Goal: Information Seeking & Learning: Learn about a topic

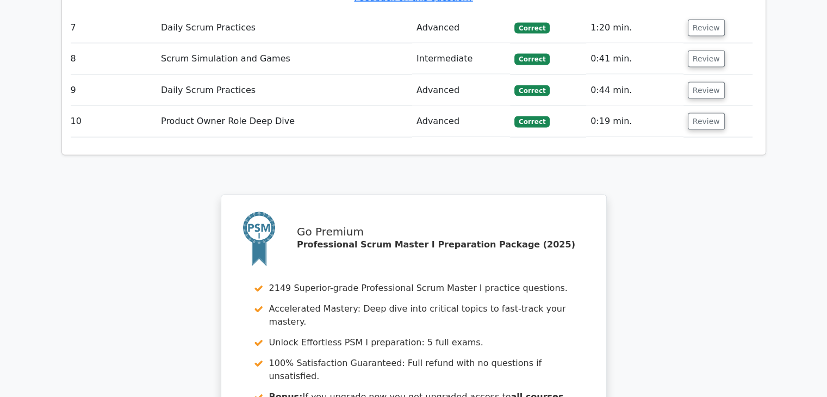
scroll to position [2409, 0]
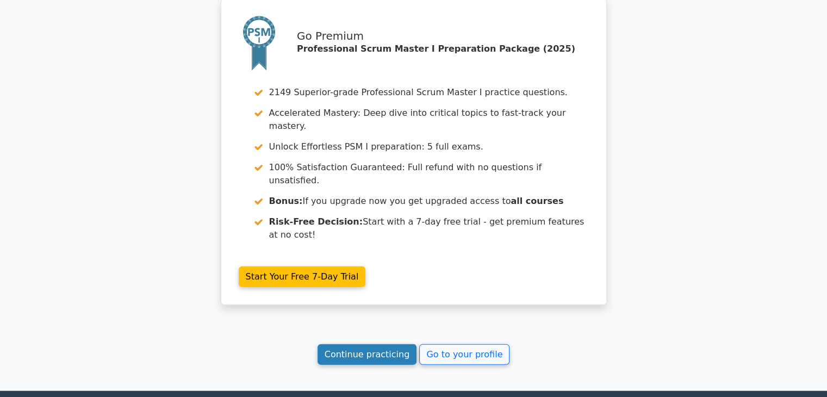
click at [355, 344] on link "Continue practicing" at bounding box center [368, 354] width 100 height 21
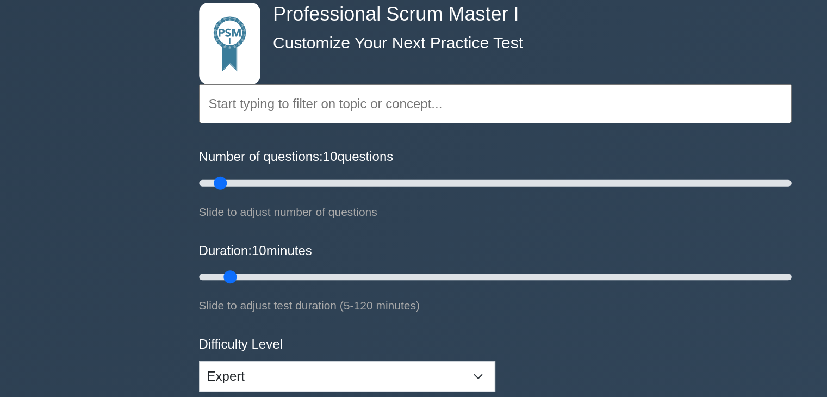
click at [274, 123] on input "text" at bounding box center [414, 128] width 395 height 26
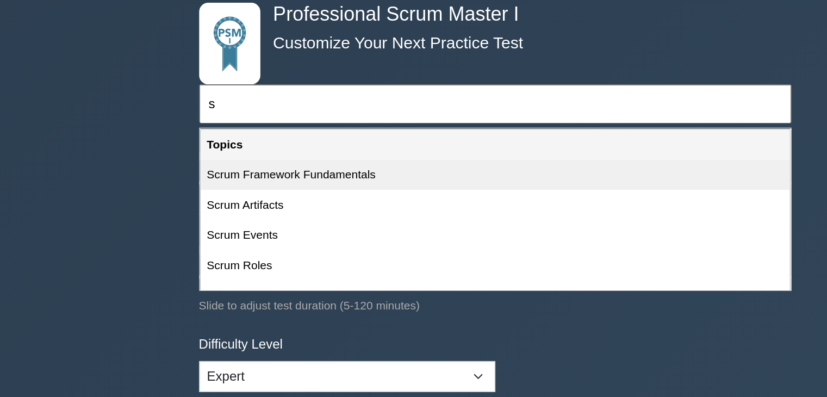
click at [247, 180] on div "Scrum Framework Fundamentals" at bounding box center [414, 175] width 393 height 20
type input "Scrum Framework Fundamentals"
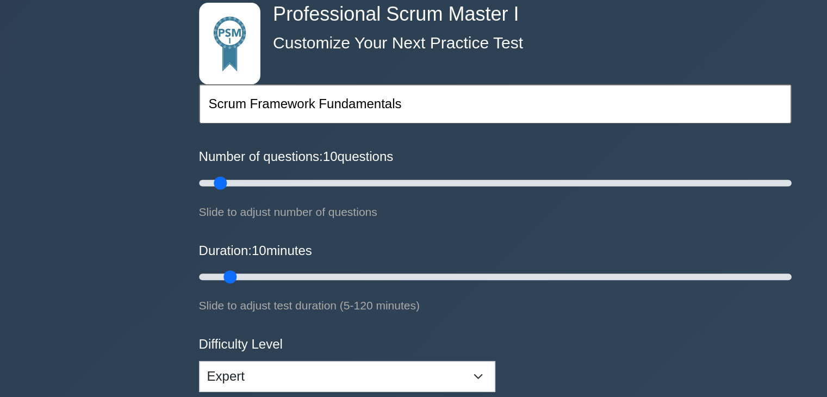
click at [390, 216] on form "Scrum Framework Fundamentals Topics Scrum Framework Fundamentals Scrum Artifact…" at bounding box center [414, 246] width 395 height 344
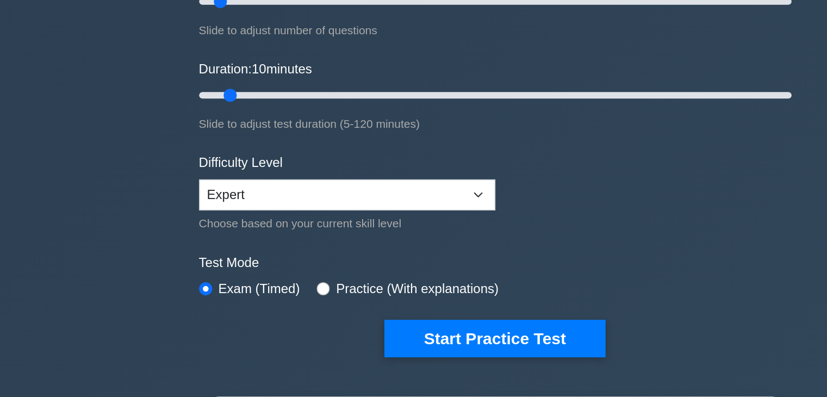
scroll to position [50, 0]
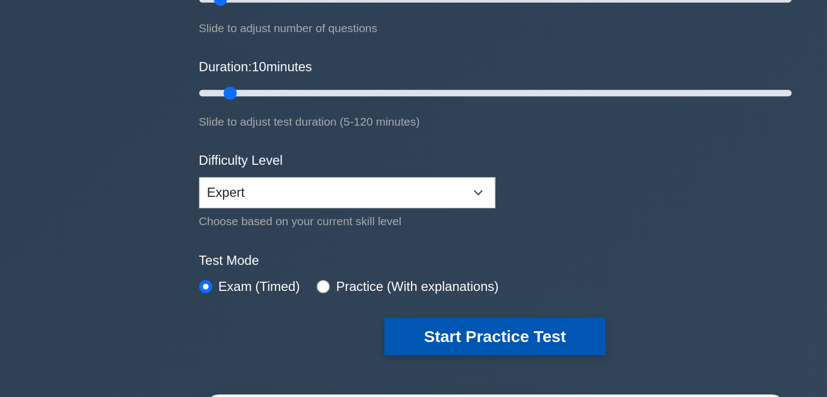
click at [426, 348] on button "Start Practice Test" at bounding box center [413, 356] width 147 height 25
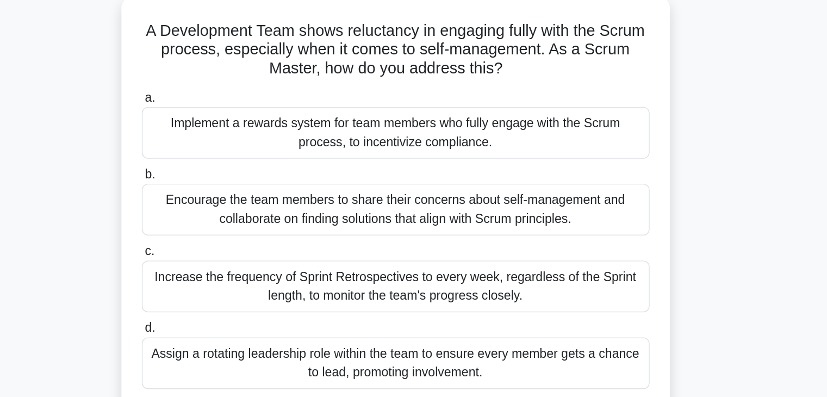
click at [389, 206] on div "Encourage the team members to share their concerns about self-management and co…" at bounding box center [414, 223] width 353 height 36
click at [238, 202] on input "b. Encourage the team members to share their concerns about self-management and…" at bounding box center [238, 198] width 0 height 7
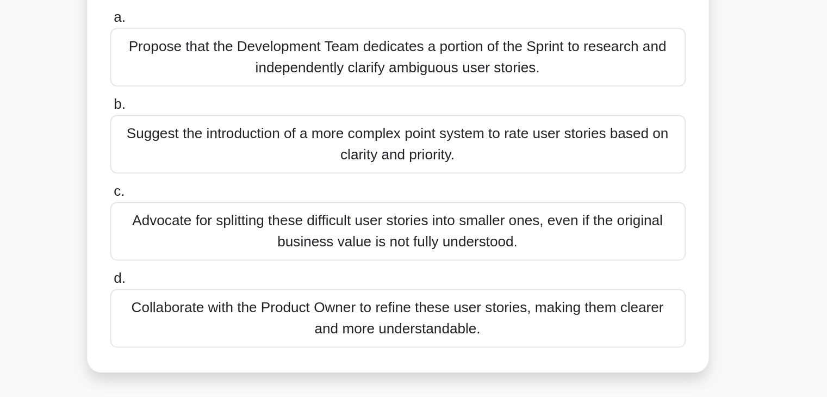
click at [508, 334] on div "Collaborate with the Product Owner to refine these user stories, making them cl…" at bounding box center [414, 342] width 353 height 36
click at [238, 322] on input "d. Collaborate with the Product Owner to refine these user stories, making them…" at bounding box center [238, 317] width 0 height 7
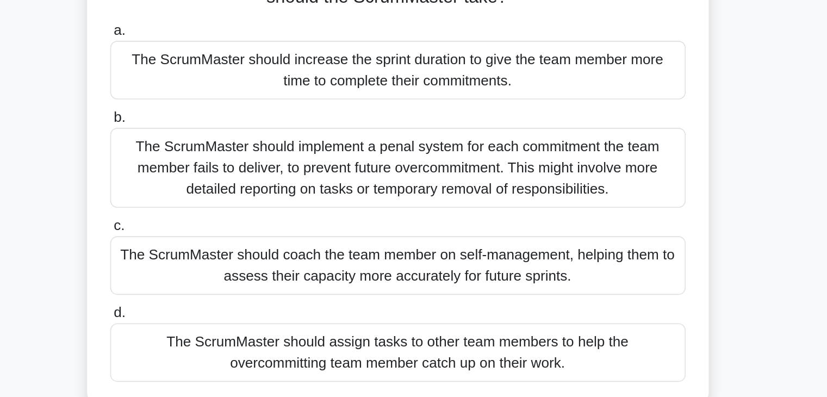
click at [487, 273] on div "The ScrumMaster should coach the team member on self-management, helping them t…" at bounding box center [414, 289] width 353 height 36
click at [238, 268] on input "c. The ScrumMaster should coach the team member on self-management, helping the…" at bounding box center [238, 264] width 0 height 7
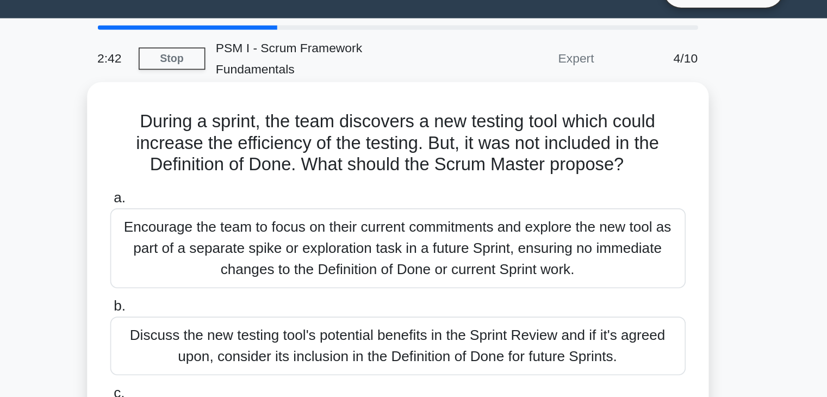
click at [498, 153] on div "Encourage the team to focus on their current commitments and explore the new to…" at bounding box center [414, 175] width 353 height 49
click at [238, 149] on input "a. Encourage the team to focus on their current commitments and explore the new…" at bounding box center [238, 144] width 0 height 7
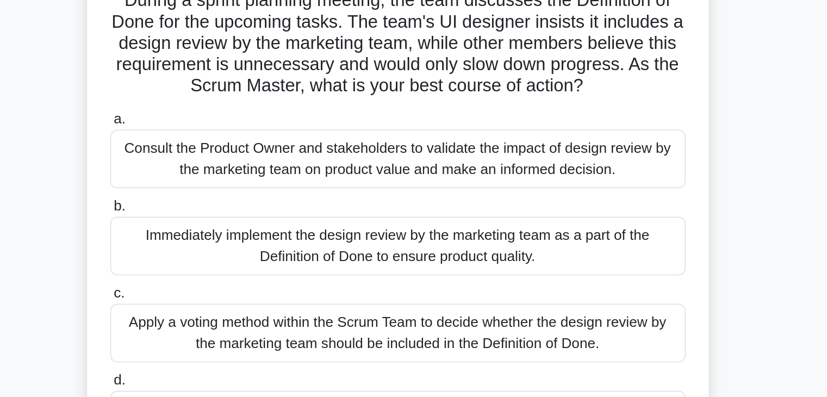
scroll to position [85, 0]
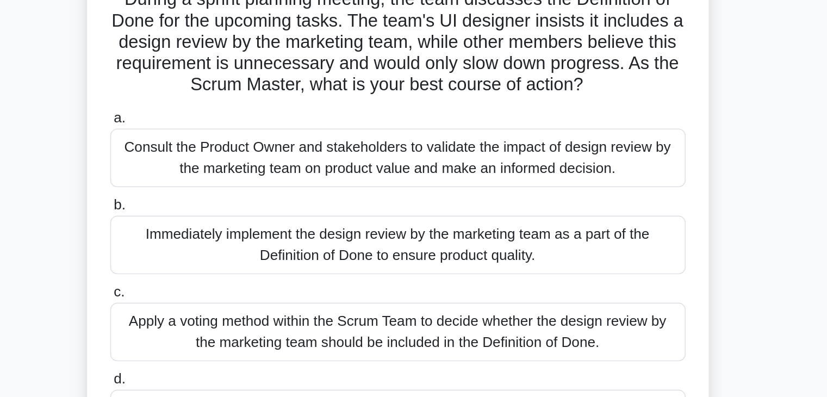
click at [430, 102] on div "Consult the Product Owner and stakeholders to validate the impact of design rev…" at bounding box center [414, 110] width 353 height 36
click at [238, 89] on input "a. Consult the Product Owner and stakeholders to validate the impact of design …" at bounding box center [238, 85] width 0 height 7
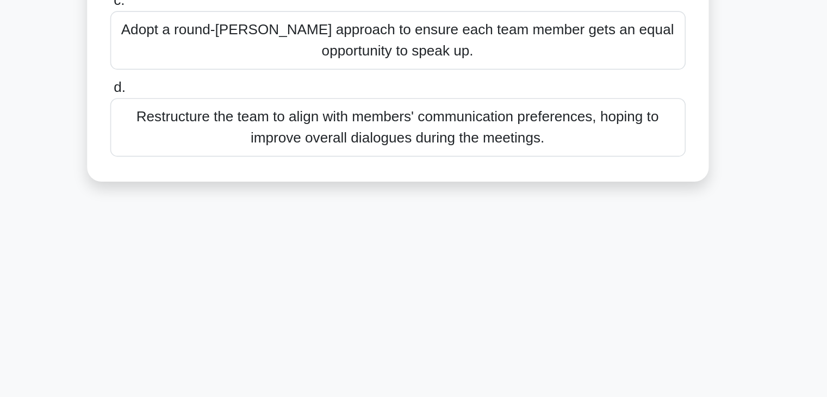
scroll to position [0, 0]
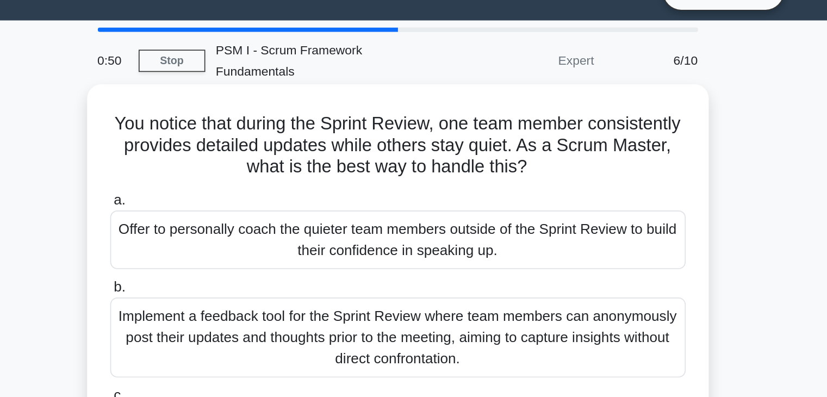
click at [396, 156] on div "Offer to personally coach the quieter team members outside of the Sprint Review…" at bounding box center [414, 169] width 353 height 36
click at [238, 149] on input "a. Offer to personally coach the quieter team members outside of the Sprint Rev…" at bounding box center [238, 144] width 0 height 7
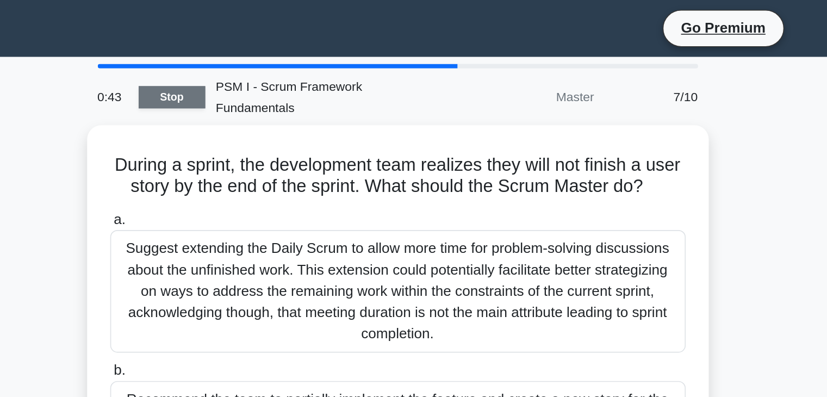
click at [277, 53] on link "Stop" at bounding box center [275, 60] width 41 height 14
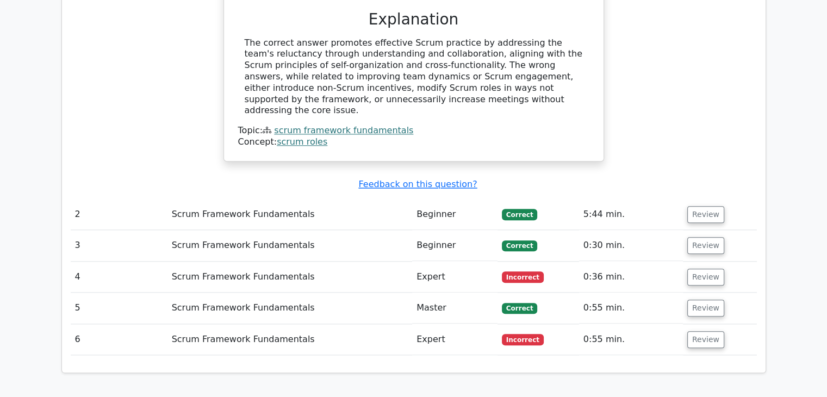
scroll to position [1229, 0]
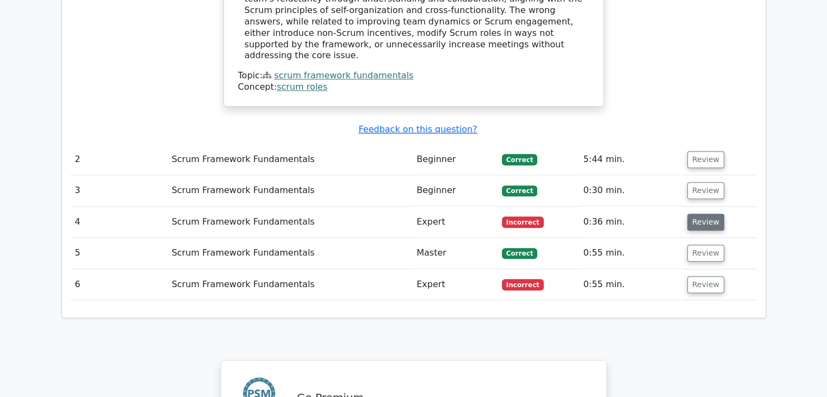
click at [696, 214] on button "Review" at bounding box center [706, 222] width 37 height 17
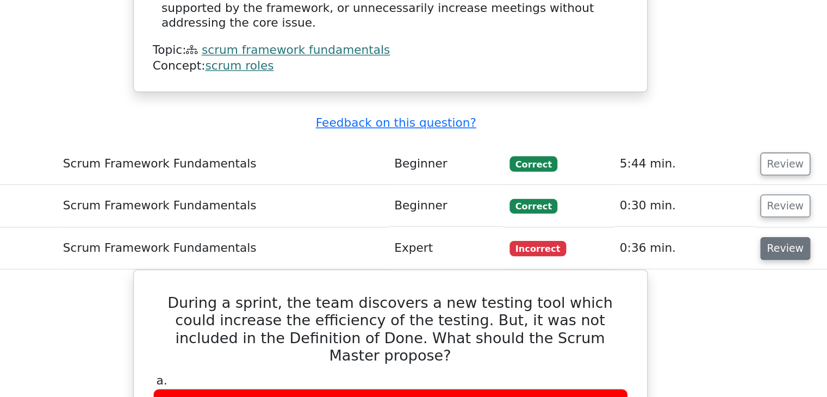
click at [697, 214] on button "Review" at bounding box center [706, 222] width 37 height 17
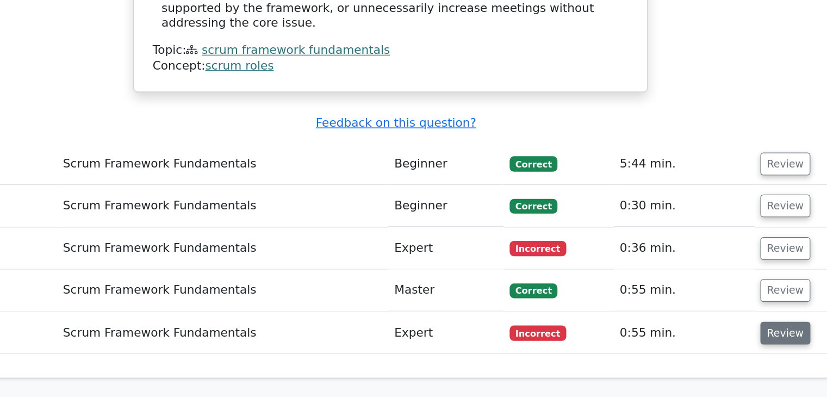
click at [698, 276] on button "Review" at bounding box center [706, 284] width 37 height 17
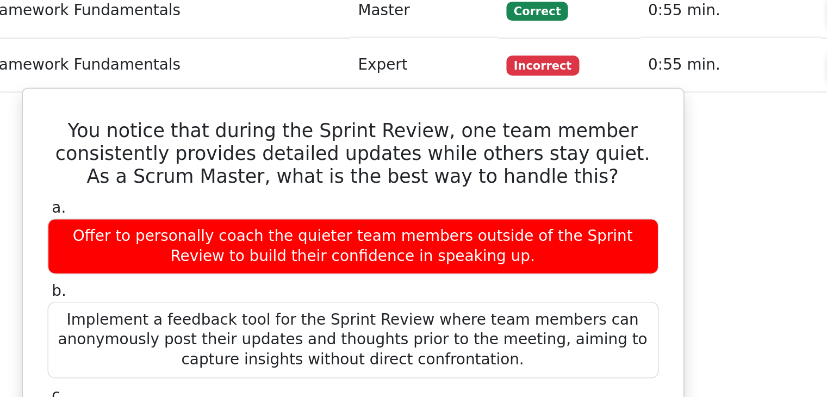
scroll to position [1342, 0]
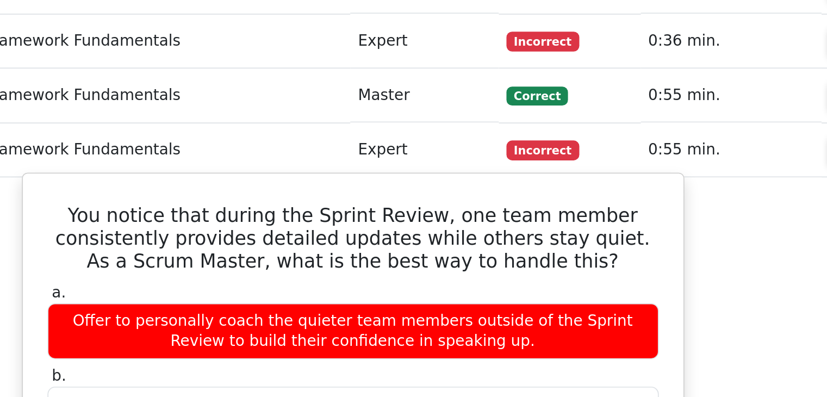
drag, startPoint x: 507, startPoint y: 370, endPoint x: 265, endPoint y: 136, distance: 336.6
copy div "You notice that during the Sprint Review, one team member consistently provides…"
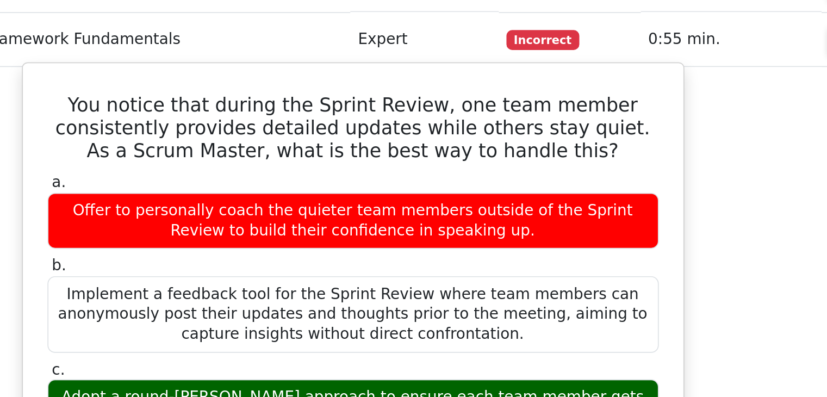
click at [285, 308] on div "Implement a feedback tool for the Sprint Review where team members can anonymou…" at bounding box center [413, 330] width 351 height 44
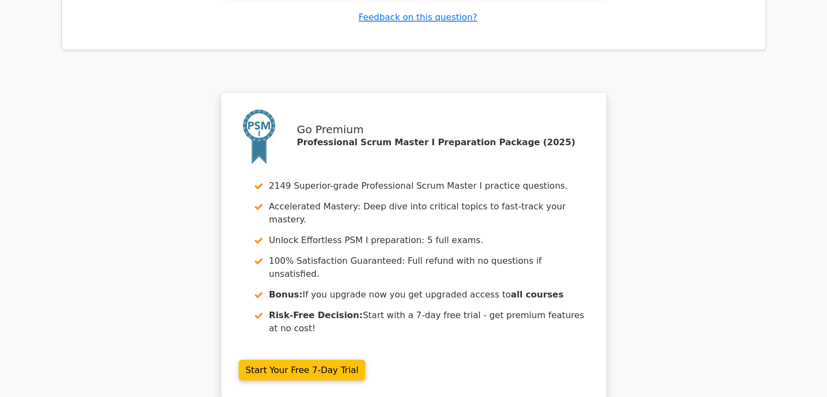
scroll to position [2006, 0]
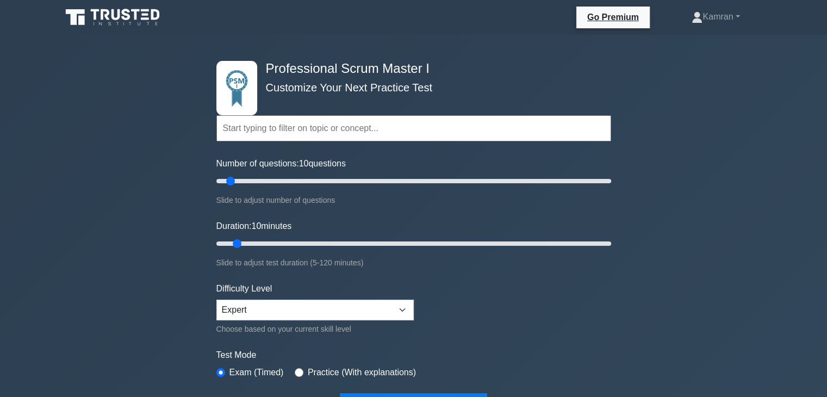
click at [279, 135] on input "text" at bounding box center [414, 128] width 395 height 26
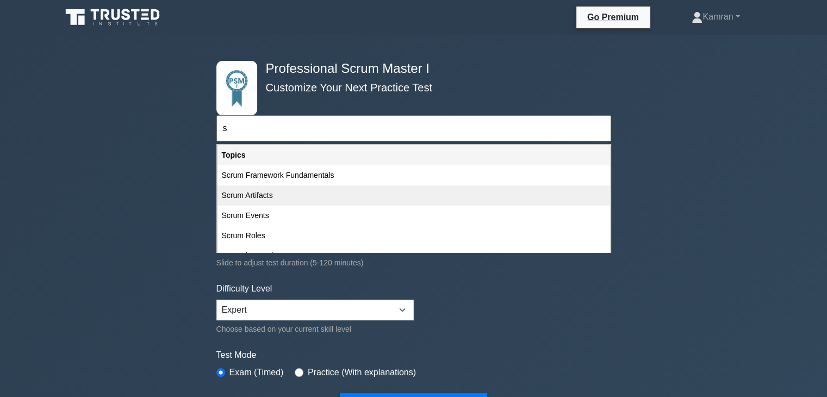
click at [260, 193] on div "Scrum Artifacts" at bounding box center [414, 196] width 393 height 20
type input "Scrum Artifacts"
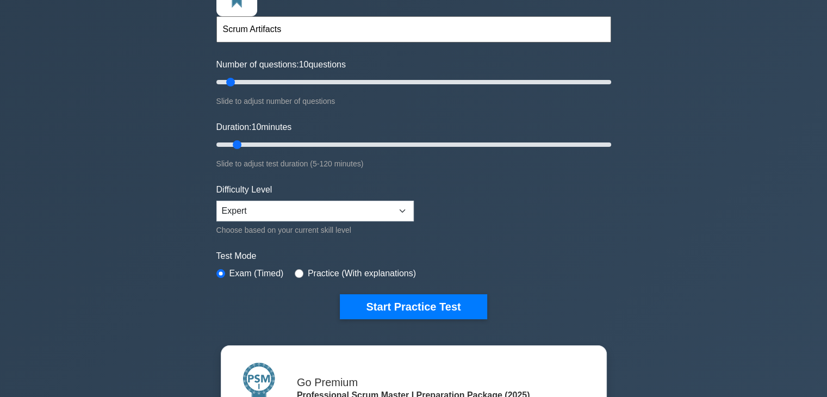
scroll to position [100, 0]
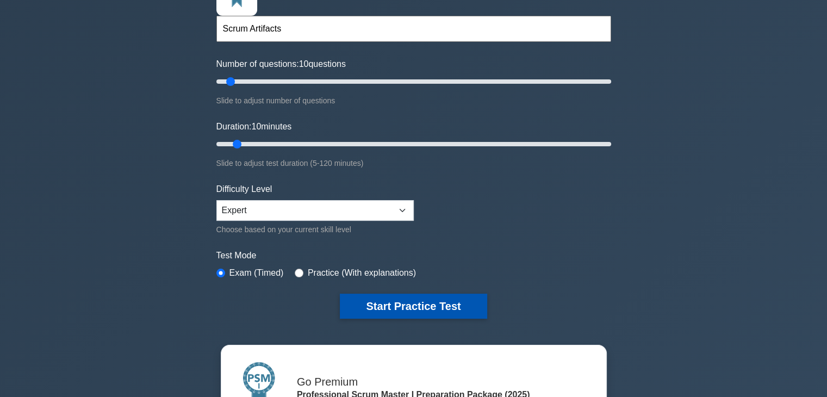
click at [384, 310] on button "Start Practice Test" at bounding box center [413, 306] width 147 height 25
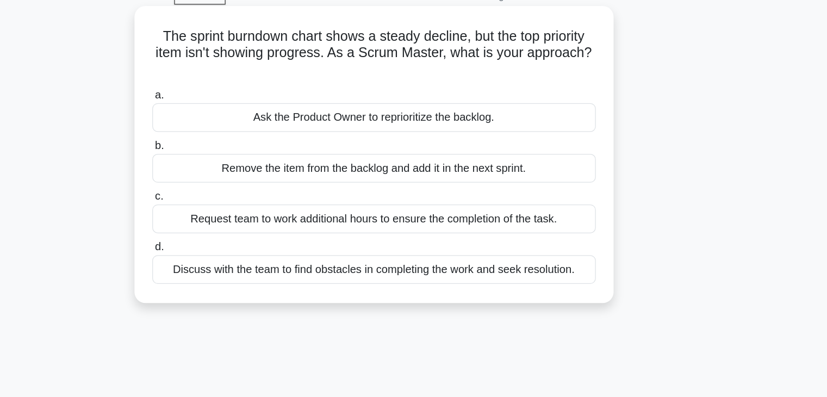
click at [473, 271] on div "Discuss with the team to find obstacles in completing the work and seek resolut…" at bounding box center [414, 270] width 353 height 23
click at [238, 256] on input "d. Discuss with the team to find obstacles in completing the work and seek reso…" at bounding box center [238, 252] width 0 height 7
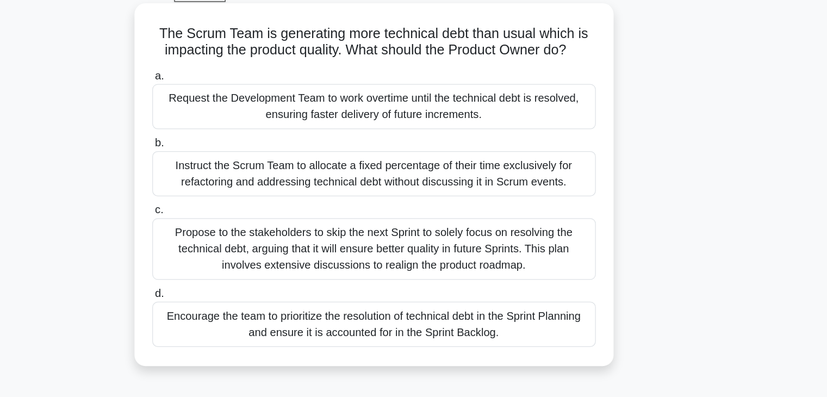
click at [494, 316] on div "Encourage the team to prioritize the resolution of technical debt in the Sprint…" at bounding box center [414, 316] width 353 height 36
click at [238, 295] on input "d. Encourage the team to prioritize the resolution of technical debt in the Spr…" at bounding box center [238, 291] width 0 height 7
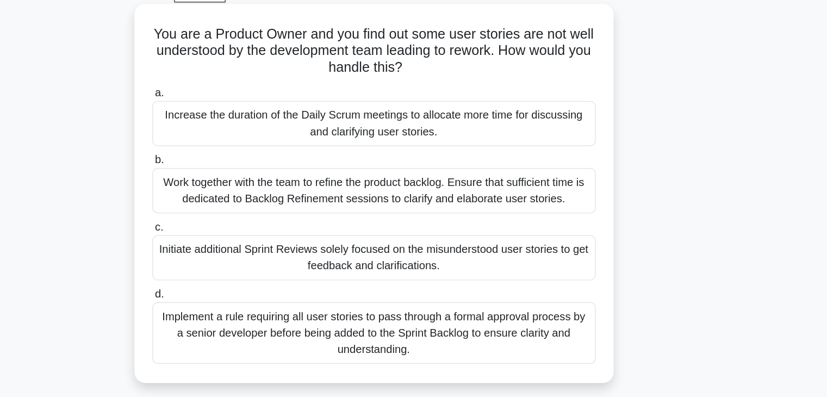
click at [394, 207] on div "Work together with the team to refine the product backlog. Ensure that sufficie…" at bounding box center [414, 209] width 353 height 36
click at [238, 189] on input "b. Work together with the team to refine the product backlog. Ensure that suffi…" at bounding box center [238, 185] width 0 height 7
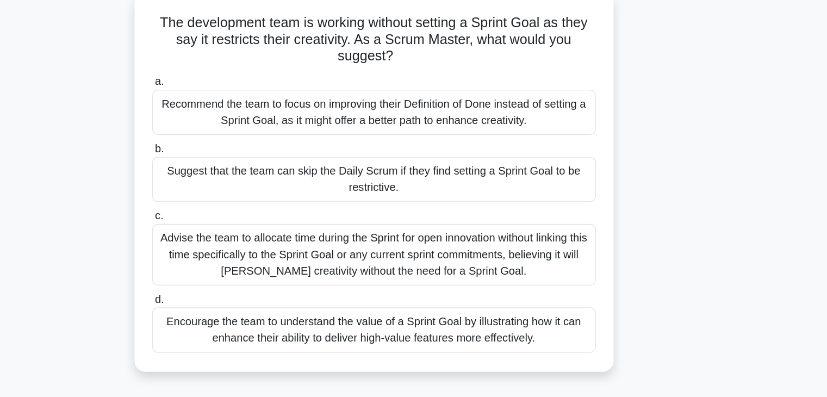
click at [688, 193] on div "The development team is working without setting a Sprint Goal as they say it re…" at bounding box center [414, 221] width 718 height 314
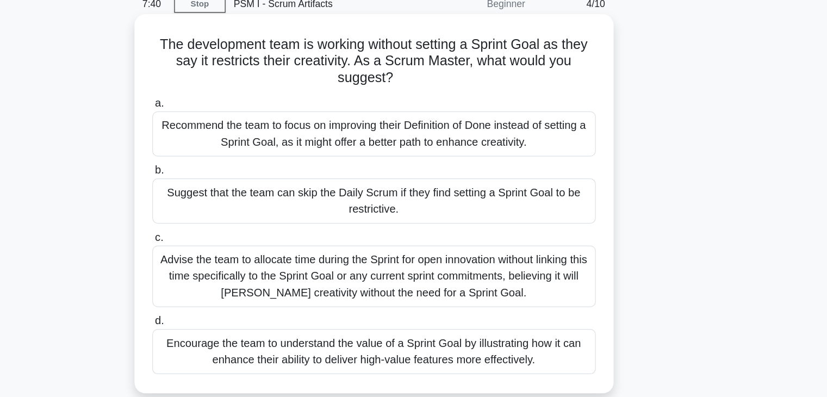
click at [413, 330] on div "Encourage the team to understand the value of a Sprint Goal by illustrating how…" at bounding box center [414, 329] width 353 height 36
click at [238, 308] on input "d. Encourage the team to understand the value of a Sprint Goal by illustrating …" at bounding box center [238, 304] width 0 height 7
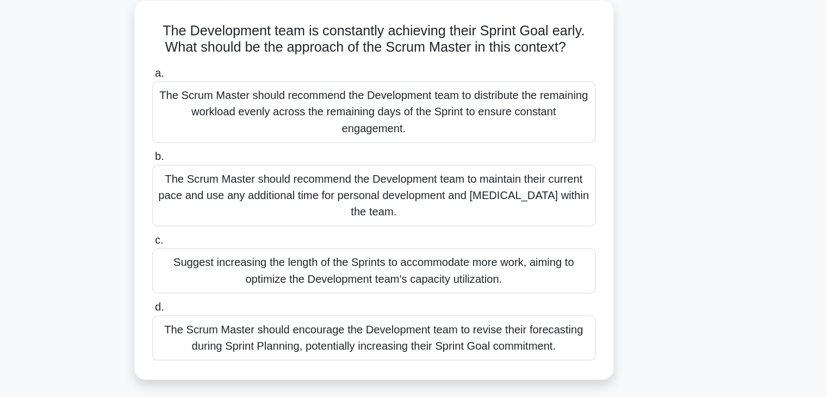
click at [485, 320] on div "The Scrum Master should encourage the Development team to revise their forecast…" at bounding box center [414, 329] width 353 height 36
click at [238, 308] on input "d. The Scrum Master should encourage the Development team to revise their forec…" at bounding box center [238, 304] width 0 height 7
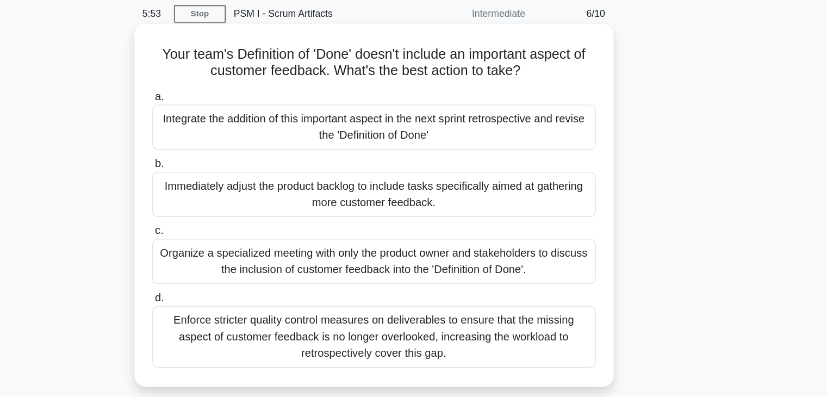
click at [526, 143] on div "Integrate the addition of this important aspect in the next sprint retrospectiv…" at bounding box center [414, 143] width 353 height 36
click at [238, 122] on input "a. Integrate the addition of this important aspect in the next sprint retrospec…" at bounding box center [238, 118] width 0 height 7
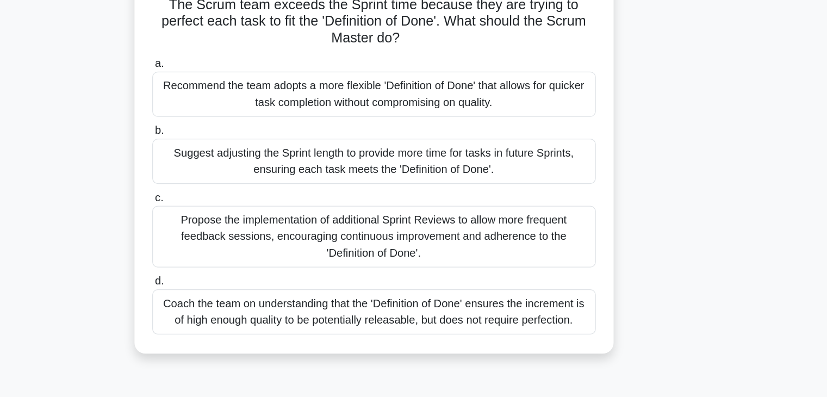
scroll to position [1, 0]
click at [531, 327] on div "Coach the team on understanding that the 'Definition of Done' ensures the incre…" at bounding box center [414, 329] width 353 height 36
click at [238, 308] on input "d. Coach the team on understanding that the 'Definition of Done' ensures the in…" at bounding box center [238, 304] width 0 height 7
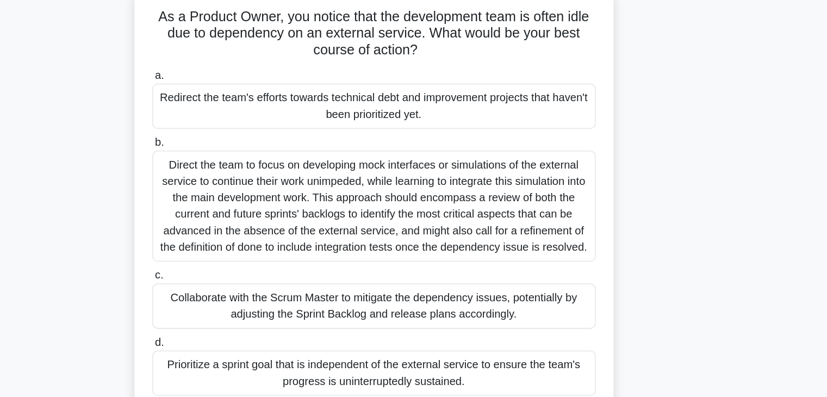
scroll to position [0, 0]
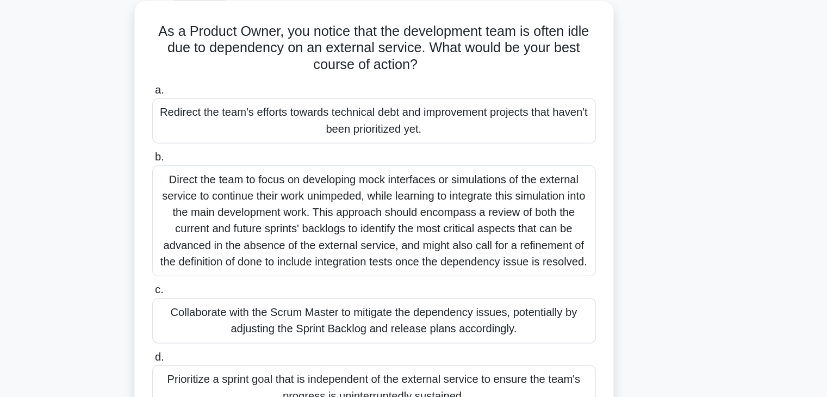
click at [496, 316] on div "Collaborate with the Scrum Master to mitigate the dependency issues, potentiall…" at bounding box center [414, 315] width 353 height 36
click at [238, 294] on input "c. Collaborate with the Scrum Master to mitigate the dependency issues, potenti…" at bounding box center [238, 290] width 0 height 7
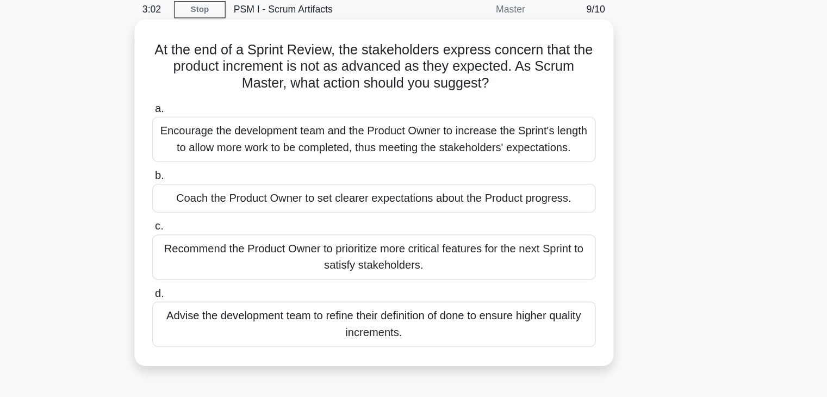
click at [476, 207] on div "Coach the Product Owner to set clearer expectations about the Product progress." at bounding box center [414, 202] width 353 height 23
click at [238, 189] on input "b. Coach the Product Owner to set clearer expectations about the Product progre…" at bounding box center [238, 185] width 0 height 7
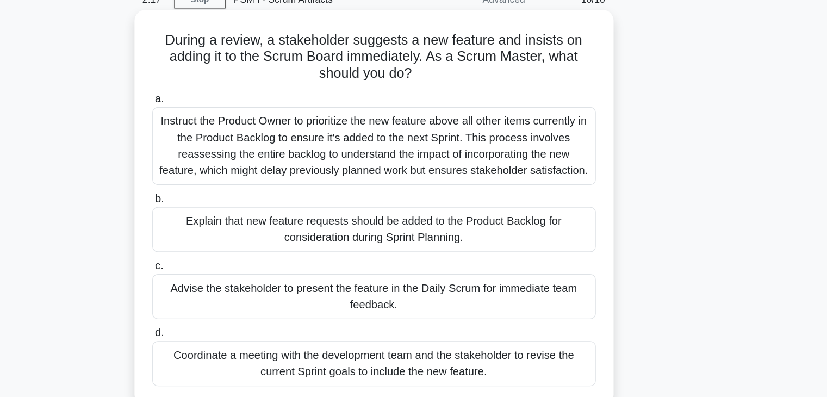
click at [467, 233] on div "Explain that new feature requests should be added to the Product Backlog for co…" at bounding box center [414, 236] width 353 height 36
click at [238, 215] on input "b. Explain that new feature requests should be added to the Product Backlog for…" at bounding box center [238, 211] width 0 height 7
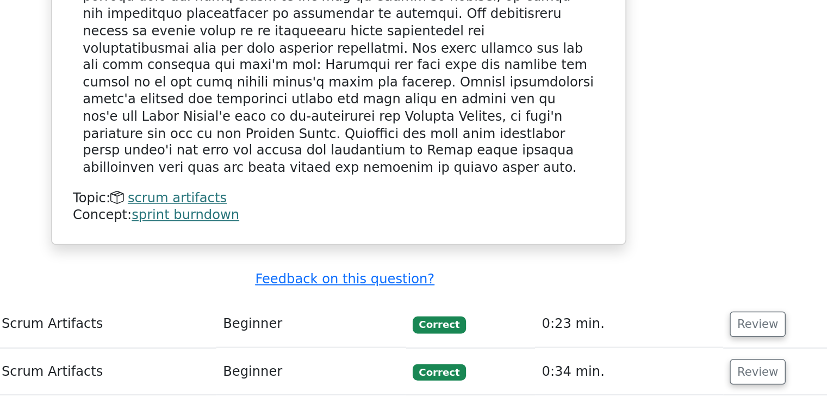
scroll to position [1106, 0]
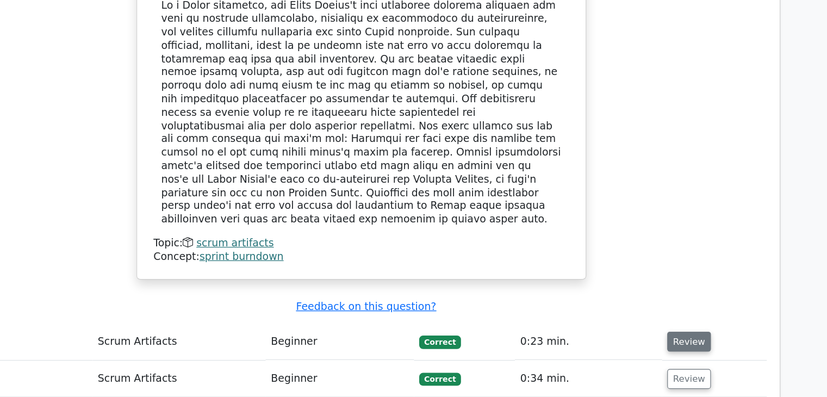
click at [685, 342] on button "Review" at bounding box center [689, 350] width 37 height 17
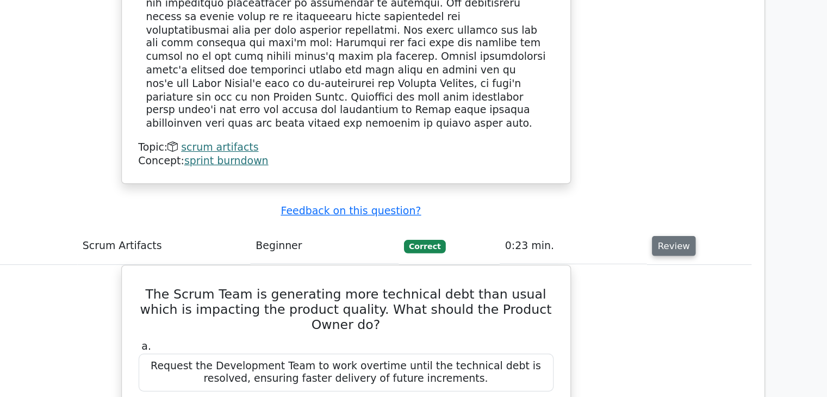
scroll to position [1211, 0]
